Goal: Task Accomplishment & Management: Use online tool/utility

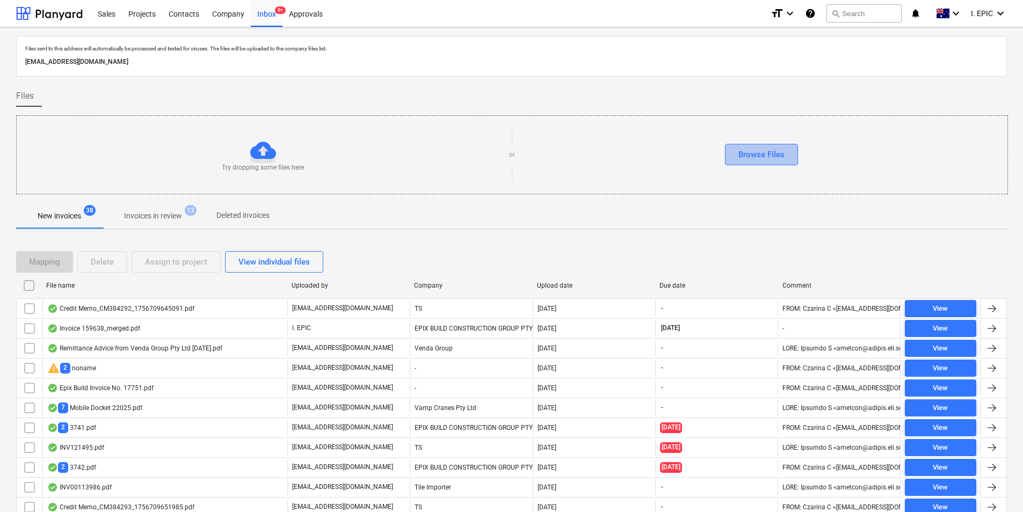
click at [772, 150] on div "Browse Files" at bounding box center [761, 155] width 46 height 14
